Goal: Browse casually: Explore the website without a specific task or goal

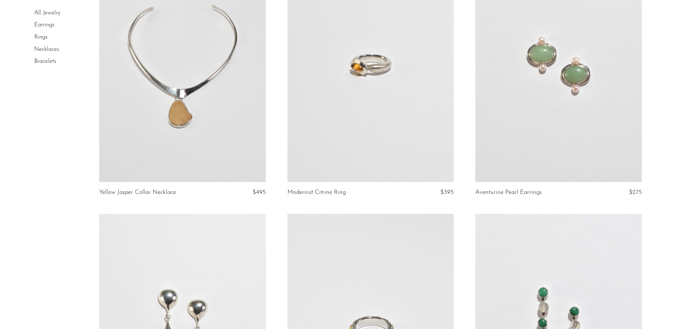
scroll to position [36, 0]
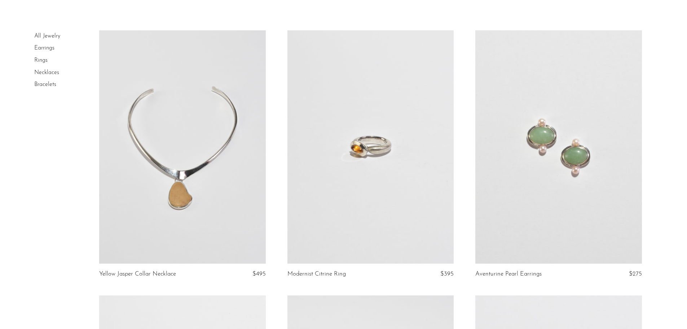
click at [45, 84] on link "Bracelets" at bounding box center [45, 85] width 22 height 6
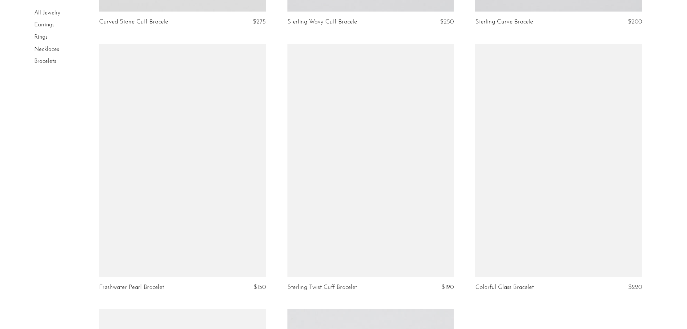
scroll to position [512, 0]
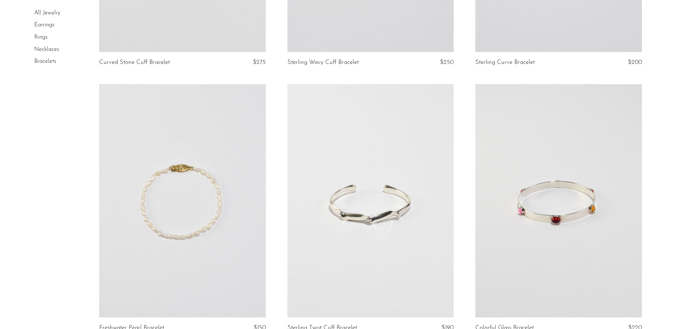
click at [43, 26] on link "Earrings" at bounding box center [44, 25] width 20 height 6
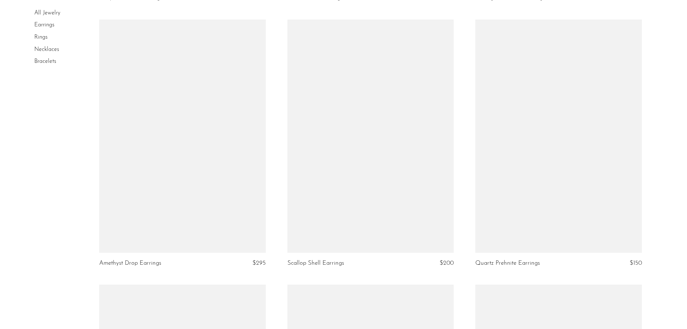
scroll to position [1696, 0]
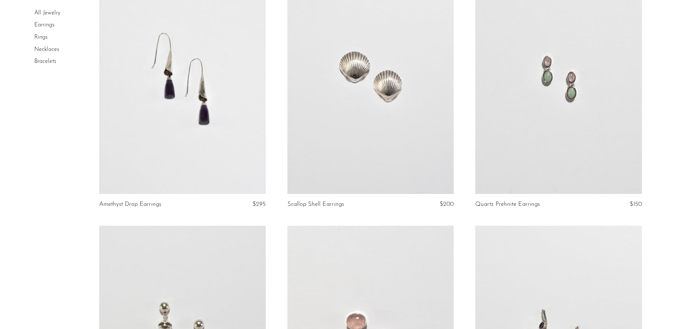
click at [153, 124] on link at bounding box center [182, 77] width 166 height 233
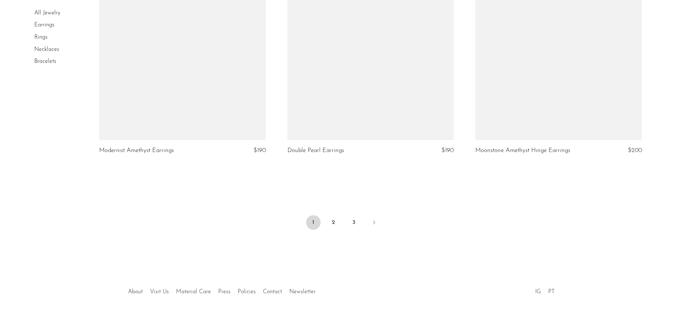
scroll to position [3085, 0]
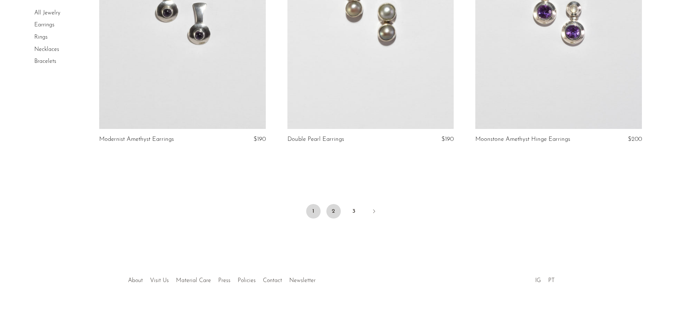
click at [332, 209] on link "2" at bounding box center [333, 211] width 14 height 14
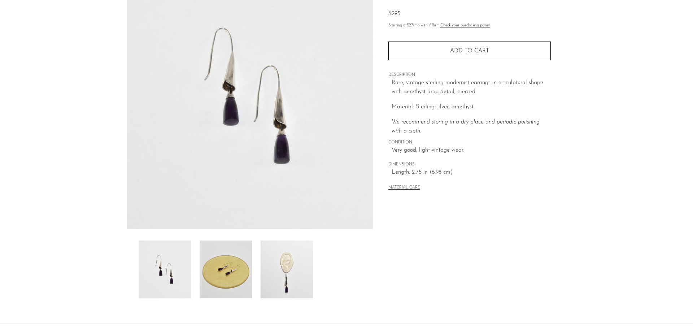
scroll to position [141, 0]
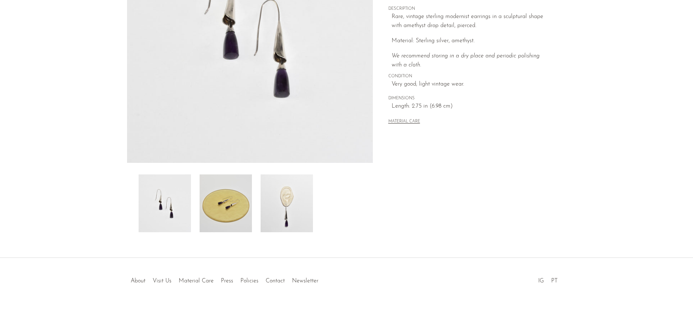
click at [299, 209] on img at bounding box center [286, 203] width 52 height 58
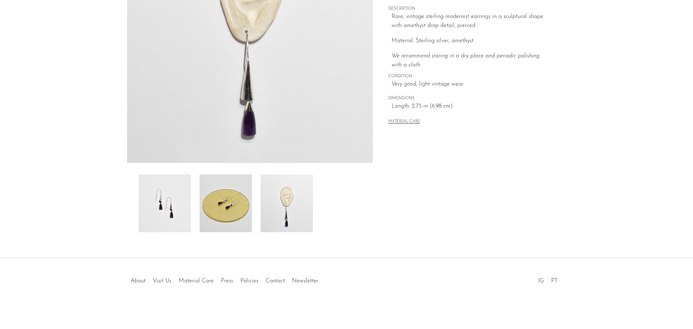
click at [214, 203] on img at bounding box center [225, 203] width 52 height 58
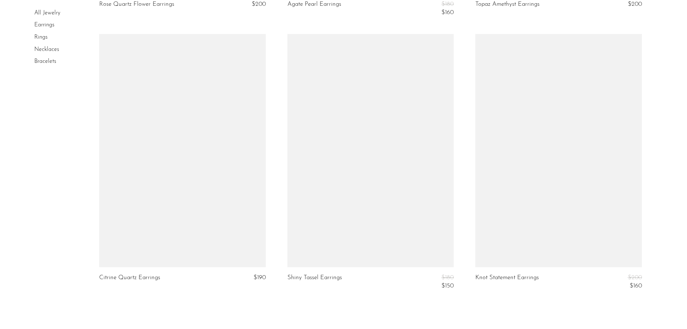
scroll to position [2958, 0]
